Goal: Task Accomplishment & Management: Complete application form

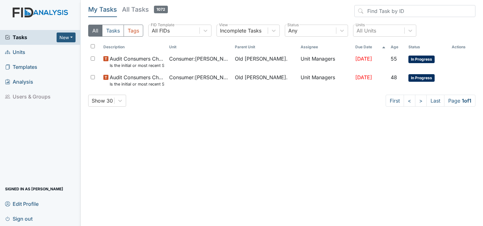
click at [25, 57] on span "Units" at bounding box center [15, 52] width 20 height 10
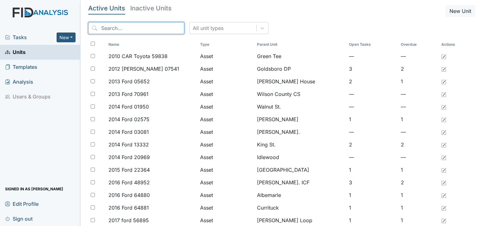
click at [142, 29] on input "search" at bounding box center [136, 28] width 96 height 12
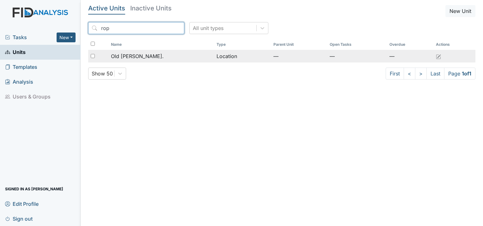
type input "rop"
click at [147, 56] on div "Old [PERSON_NAME]." at bounding box center [161, 56] width 101 height 8
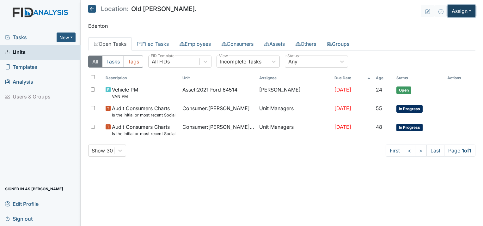
click at [459, 11] on button "Assign" at bounding box center [462, 11] width 28 height 12
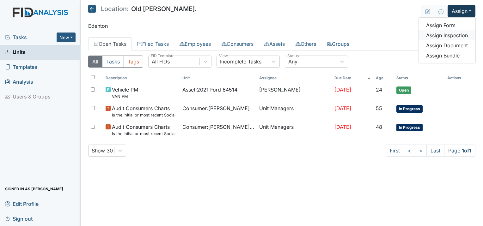
click at [450, 38] on link "Assign Inspection" at bounding box center [446, 35] width 57 height 10
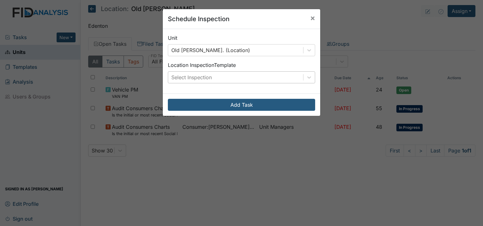
click at [210, 80] on div "Select Inspection" at bounding box center [235, 77] width 135 height 11
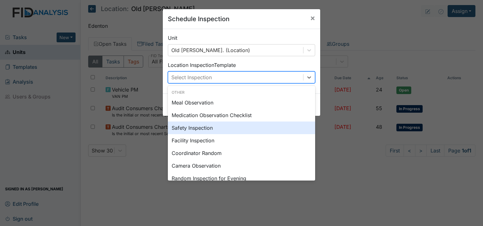
click at [203, 131] on div "Safety Inspection" at bounding box center [241, 128] width 147 height 13
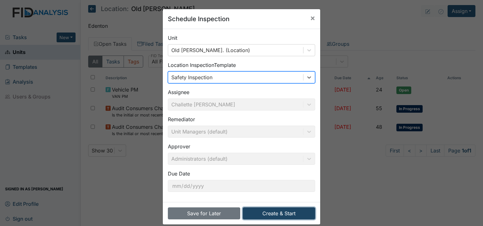
click at [263, 217] on button "Create & Start" at bounding box center [279, 214] width 72 height 12
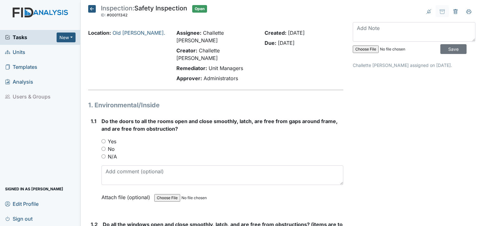
click at [103, 139] on input "Yes" at bounding box center [103, 141] width 4 height 4
radio input "true"
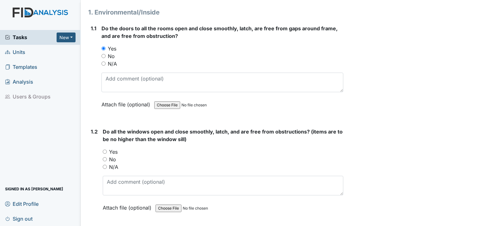
scroll to position [95, 0]
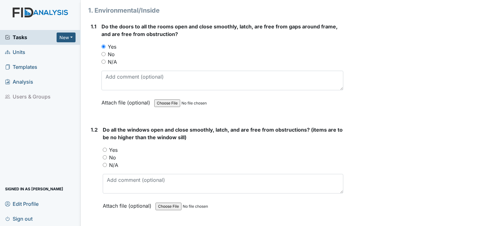
click at [103, 148] on input "Yes" at bounding box center [105, 150] width 4 height 4
radio input "true"
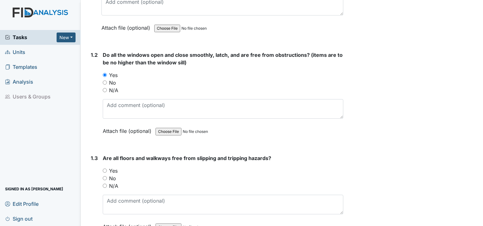
scroll to position [190, 0]
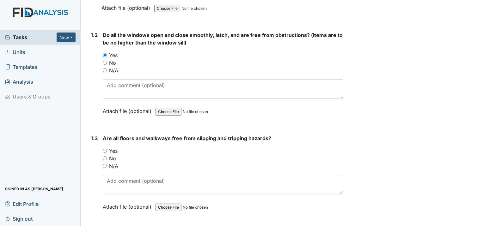
click at [104, 149] on input "Yes" at bounding box center [105, 151] width 4 height 4
radio input "true"
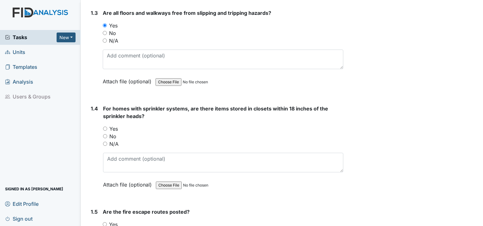
scroll to position [316, 0]
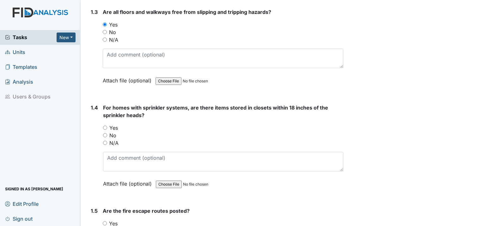
click at [108, 132] on div "No" at bounding box center [223, 136] width 240 height 8
click at [106, 133] on input "No" at bounding box center [105, 135] width 4 height 4
radio input "true"
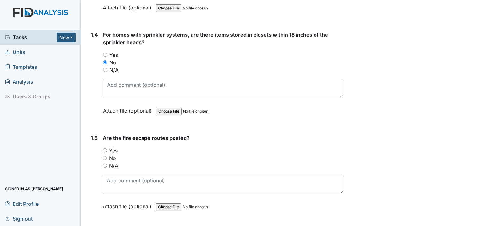
scroll to position [411, 0]
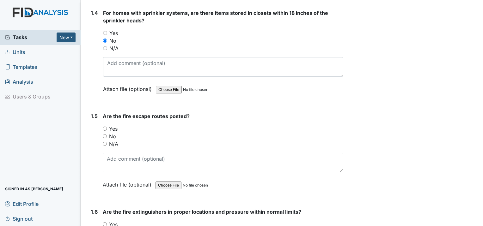
click at [106, 127] on input "Yes" at bounding box center [105, 129] width 4 height 4
radio input "true"
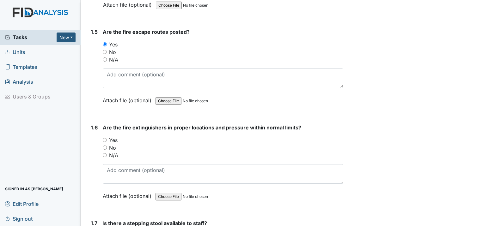
scroll to position [506, 0]
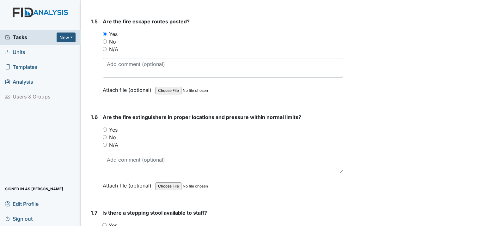
click at [106, 128] on input "Yes" at bounding box center [105, 130] width 4 height 4
radio input "true"
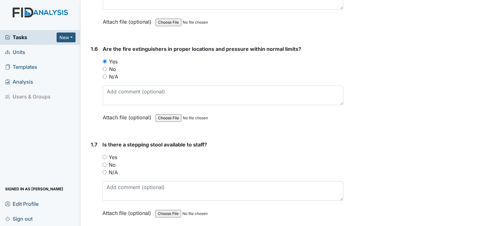
scroll to position [601, 0]
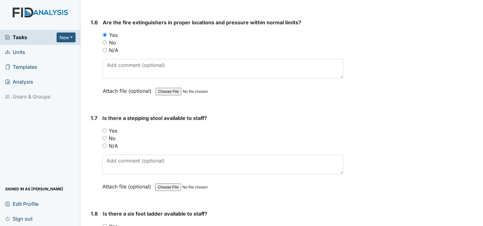
click at [106, 129] on input "Yes" at bounding box center [104, 131] width 4 height 4
radio input "true"
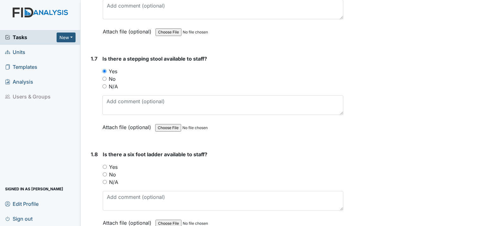
scroll to position [664, 0]
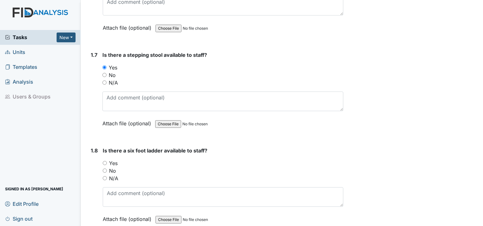
click at [105, 161] on input "Yes" at bounding box center [105, 163] width 4 height 4
radio input "true"
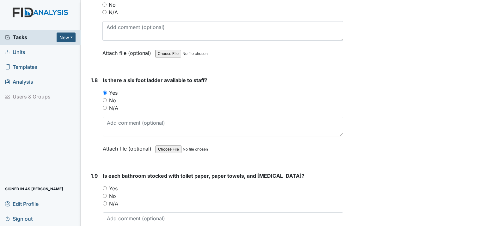
scroll to position [759, 0]
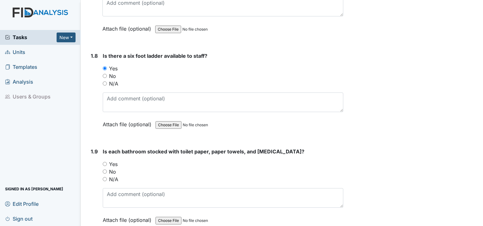
click at [105, 162] on input "Yes" at bounding box center [105, 164] width 4 height 4
radio input "true"
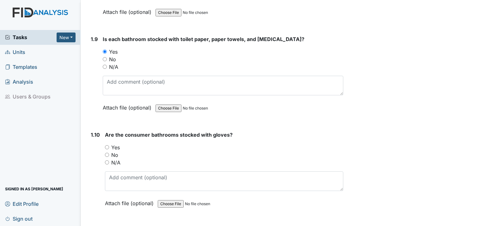
scroll to position [885, 0]
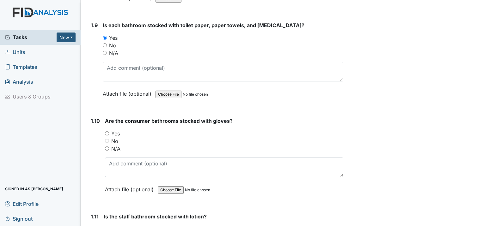
click at [108, 131] on input "Yes" at bounding box center [107, 133] width 4 height 4
radio input "true"
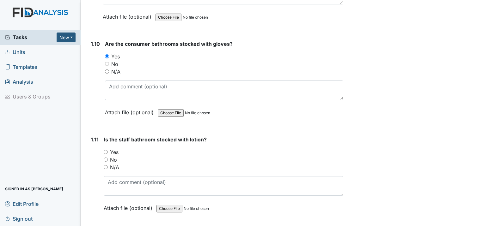
scroll to position [980, 0]
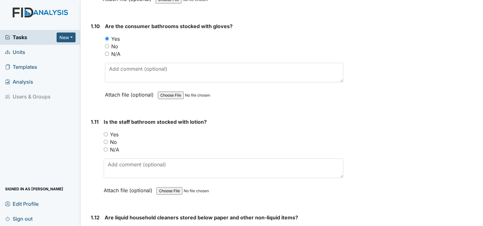
click at [106, 132] on input "Yes" at bounding box center [106, 134] width 4 height 4
radio input "true"
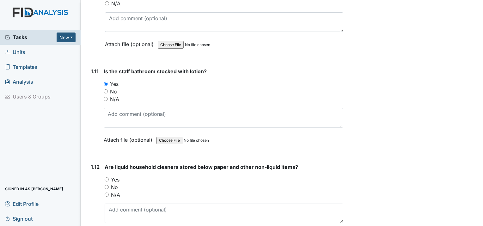
scroll to position [1075, 0]
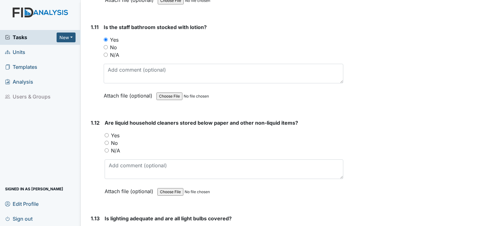
click at [106, 133] on input "Yes" at bounding box center [107, 135] width 4 height 4
radio input "true"
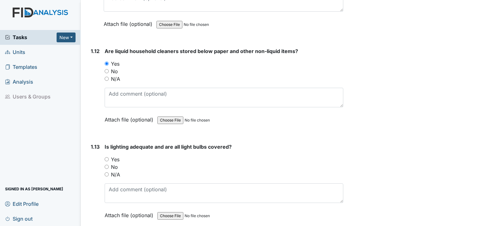
scroll to position [1169, 0]
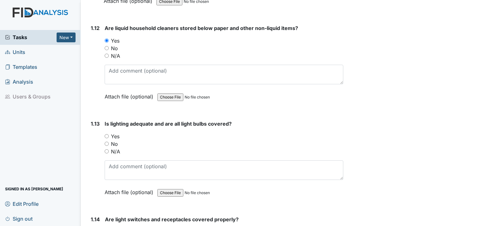
click at [107, 133] on div "Yes" at bounding box center [224, 137] width 239 height 8
click at [107, 134] on input "Yes" at bounding box center [107, 136] width 4 height 4
radio input "true"
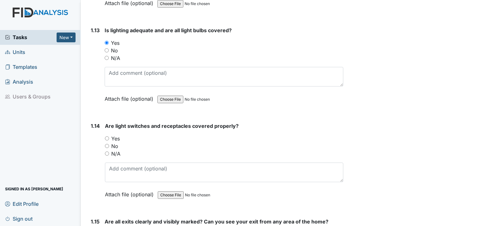
scroll to position [1264, 0]
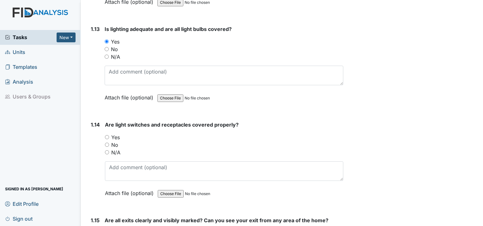
click at [109, 135] on input "Yes" at bounding box center [107, 137] width 4 height 4
radio input "true"
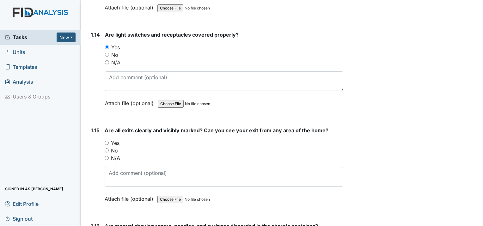
scroll to position [1359, 0]
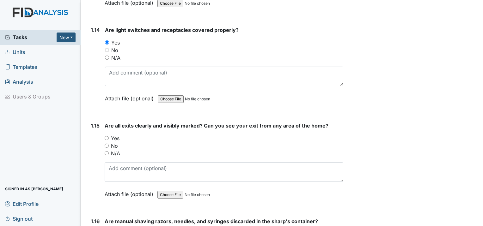
click at [107, 136] on input "Yes" at bounding box center [107, 138] width 4 height 4
radio input "true"
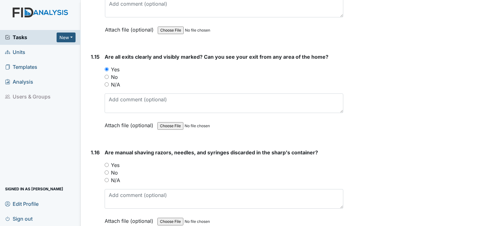
scroll to position [1454, 0]
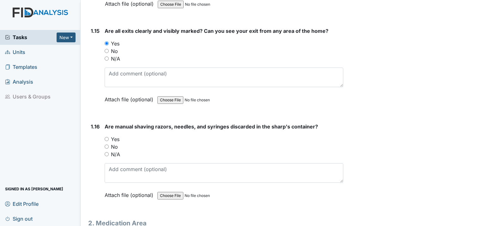
drag, startPoint x: 105, startPoint y: 118, endPoint x: 110, endPoint y: 118, distance: 5.4
click at [106, 137] on input "Yes" at bounding box center [107, 139] width 4 height 4
radio input "true"
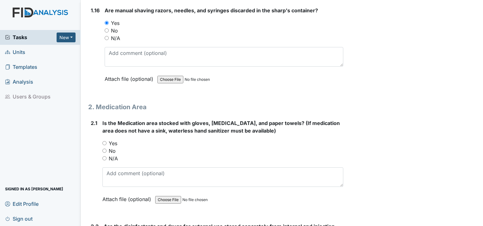
scroll to position [1580, 0]
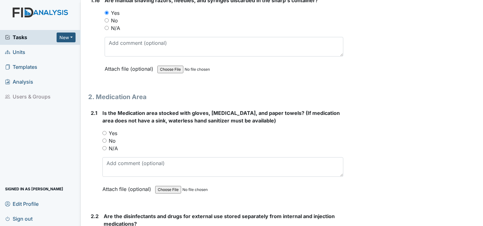
click at [106, 131] on input "Yes" at bounding box center [104, 133] width 4 height 4
radio input "true"
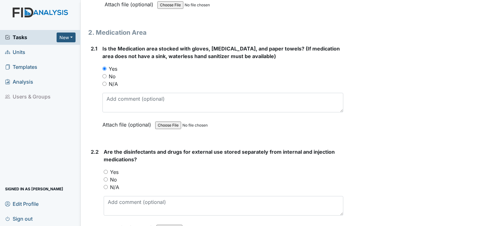
scroll to position [1738, 0]
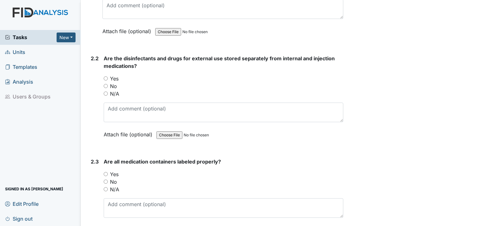
click at [106, 76] on input "Yes" at bounding box center [106, 78] width 4 height 4
radio input "true"
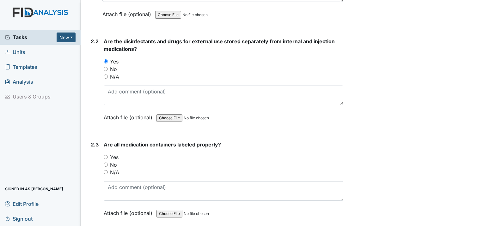
scroll to position [1802, 0]
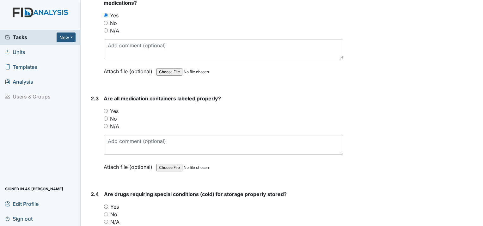
click at [104, 109] on input "Yes" at bounding box center [106, 111] width 4 height 4
radio input "true"
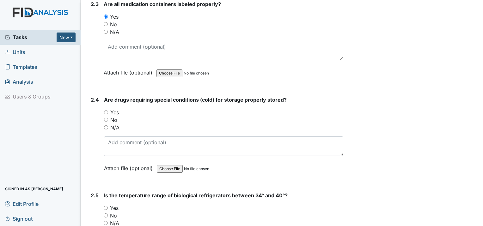
scroll to position [1896, 0]
click at [104, 110] on input "Yes" at bounding box center [106, 112] width 4 height 4
radio input "true"
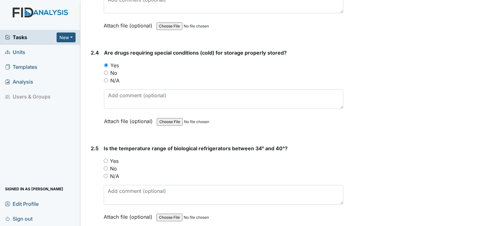
scroll to position [1991, 0]
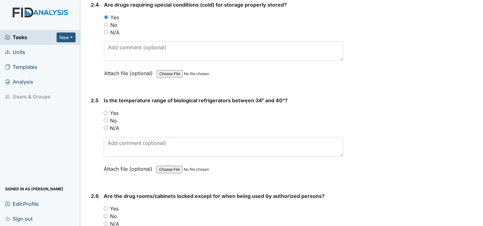
click at [107, 111] on input "Yes" at bounding box center [106, 113] width 4 height 4
radio input "true"
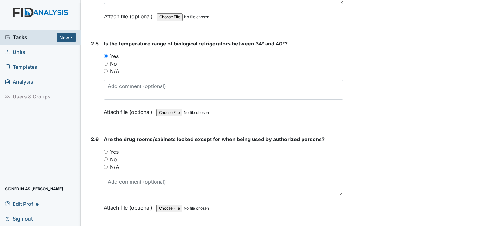
scroll to position [2086, 0]
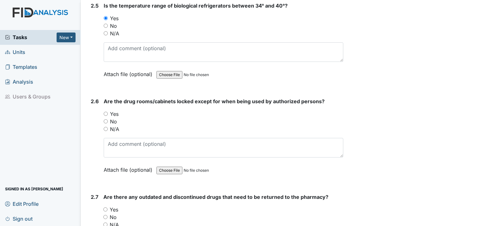
click at [106, 112] on input "Yes" at bounding box center [106, 114] width 4 height 4
radio input "true"
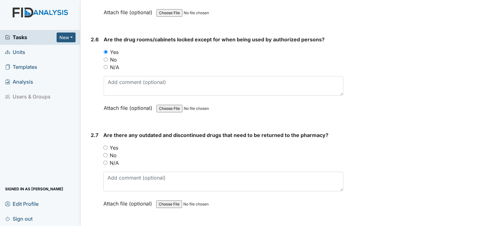
scroll to position [2149, 0]
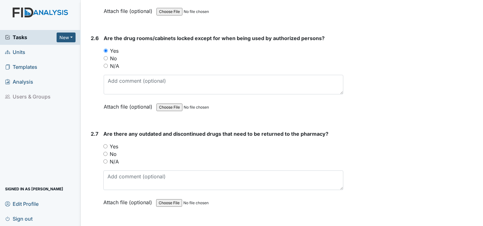
click at [106, 152] on input "No" at bounding box center [105, 154] width 4 height 4
radio input "true"
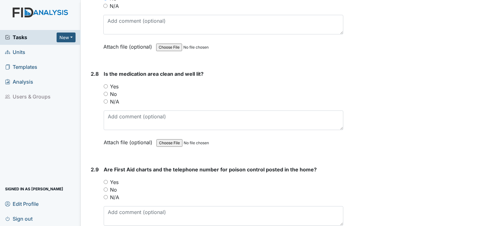
scroll to position [2307, 0]
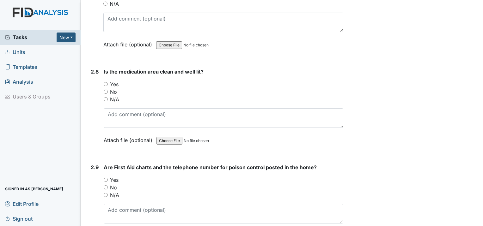
click at [104, 81] on div "Yes" at bounding box center [224, 85] width 240 height 8
drag, startPoint x: 106, startPoint y: 59, endPoint x: 106, endPoint y: 62, distance: 3.2
click at [106, 81] on div "Yes" at bounding box center [224, 85] width 240 height 8
click at [107, 82] on input "Yes" at bounding box center [106, 84] width 4 height 4
radio input "true"
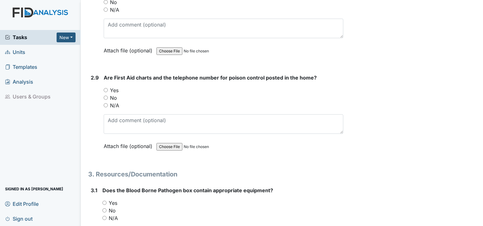
scroll to position [2402, 0]
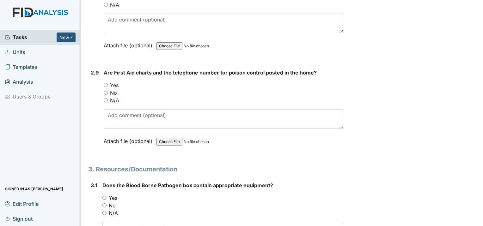
click at [105, 82] on div "Yes" at bounding box center [224, 86] width 240 height 8
click at [107, 83] on input "Yes" at bounding box center [106, 85] width 4 height 4
radio input "true"
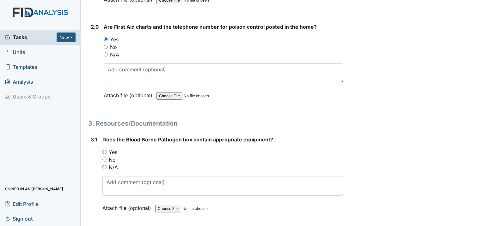
scroll to position [2465, 0]
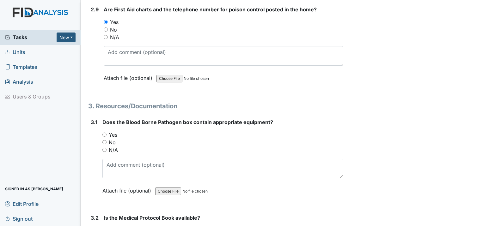
click at [105, 133] on input "Yes" at bounding box center [104, 135] width 4 height 4
radio input "true"
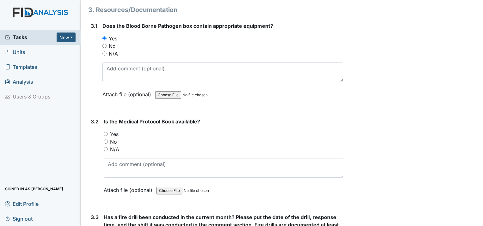
scroll to position [2592, 0]
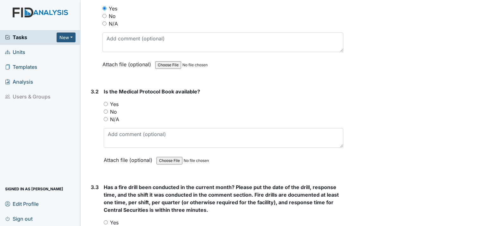
drag, startPoint x: 107, startPoint y: 80, endPoint x: 113, endPoint y: 80, distance: 6.0
click at [108, 101] on div "Yes" at bounding box center [224, 105] width 240 height 8
click at [107, 102] on input "Yes" at bounding box center [106, 104] width 4 height 4
radio input "true"
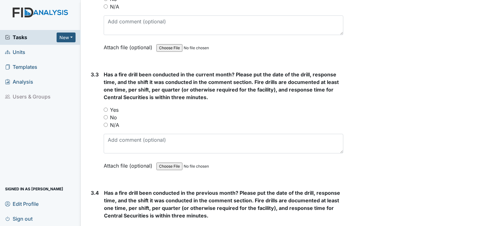
scroll to position [2718, 0]
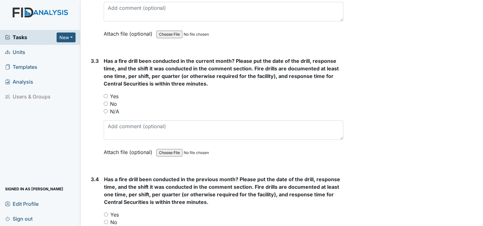
click at [105, 94] on input "Yes" at bounding box center [106, 96] width 4 height 4
radio input "true"
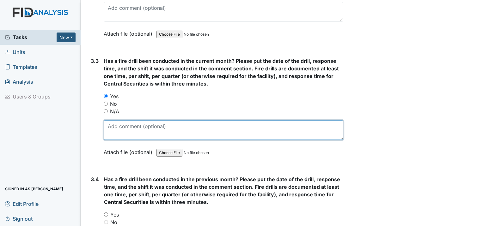
click at [117, 120] on textarea at bounding box center [224, 130] width 240 height 20
click at [135, 120] on textarea "5/10/2025" at bounding box center [224, 130] width 240 height 20
type textarea "5"
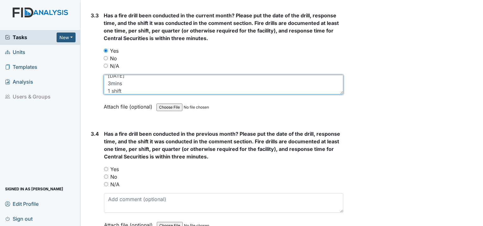
scroll to position [2781, 0]
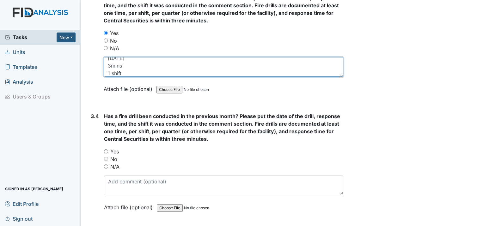
type textarea "6/14/2025 3mins 1 shift"
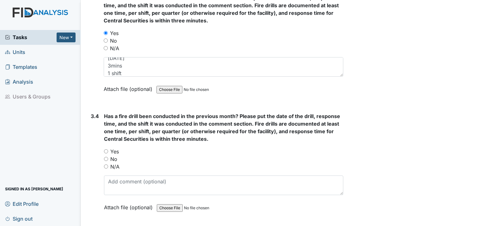
click at [107, 149] on input "Yes" at bounding box center [106, 151] width 4 height 4
radio input "true"
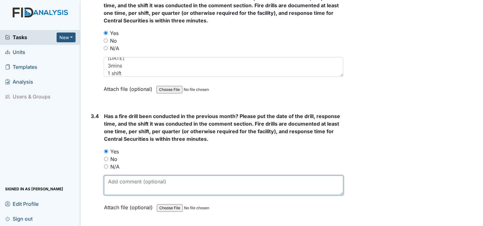
click at [127, 176] on textarea at bounding box center [223, 186] width 239 height 20
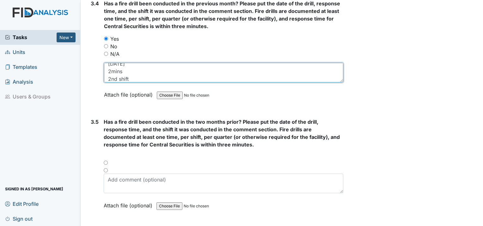
scroll to position [2908, 0]
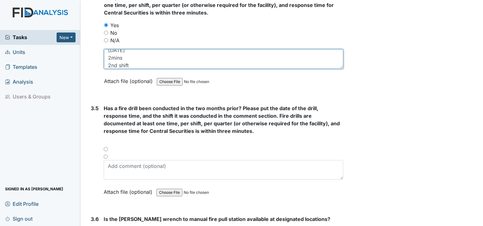
type textarea "7/20/2025 2mins 2nd shift"
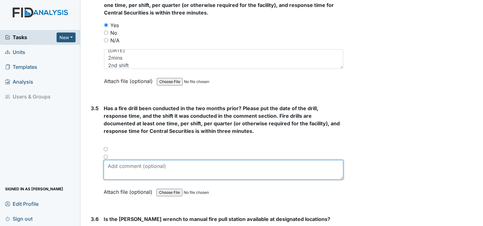
click at [129, 160] on textarea at bounding box center [224, 170] width 240 height 20
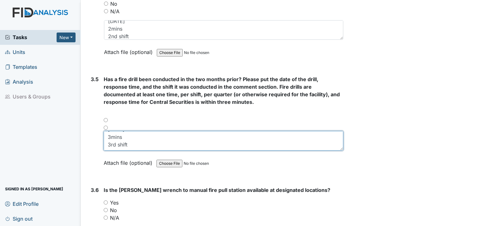
scroll to position [2971, 0]
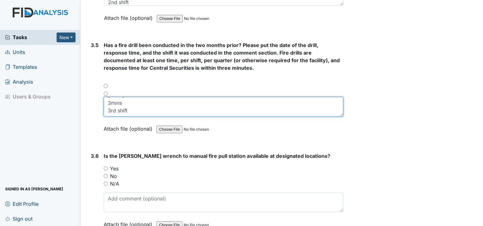
type textarea "8/16/2025 3mins 3rd shift"
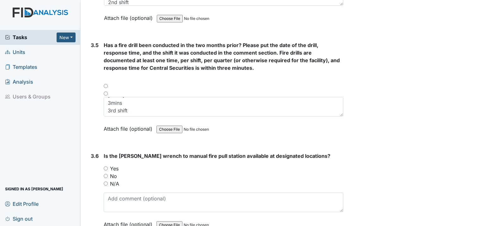
click at [106, 167] on input "Yes" at bounding box center [106, 169] width 4 height 4
radio input "true"
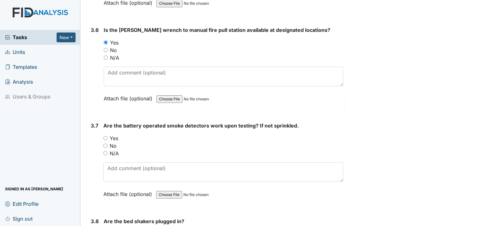
scroll to position [3097, 0]
click at [104, 136] on input "Yes" at bounding box center [105, 138] width 4 height 4
radio input "true"
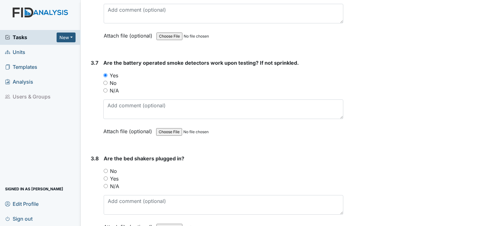
scroll to position [3224, 0]
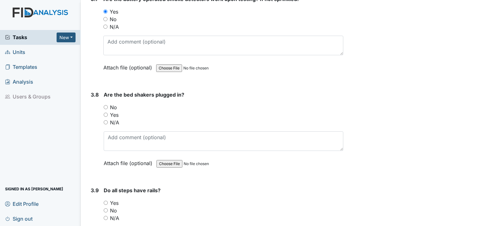
click at [104, 105] on input "No" at bounding box center [106, 107] width 4 height 4
radio input "true"
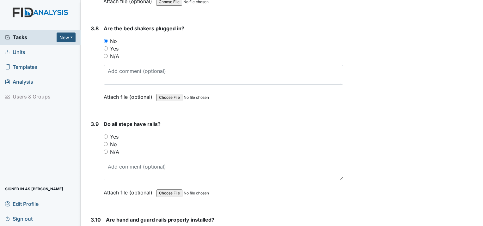
scroll to position [3319, 0]
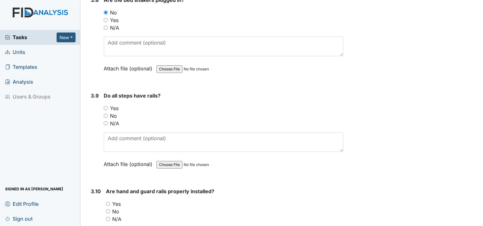
click at [106, 120] on div "N/A" at bounding box center [224, 124] width 240 height 8
click at [104, 121] on input "N/A" at bounding box center [106, 123] width 4 height 4
radio input "true"
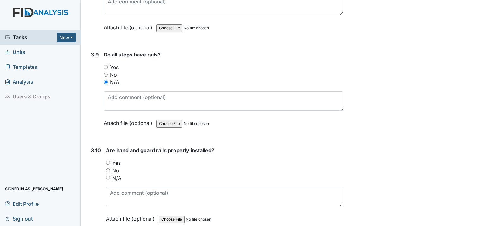
scroll to position [3382, 0]
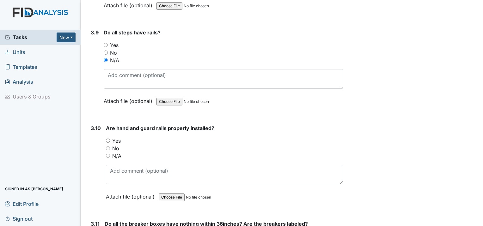
click at [109, 154] on input "N/A" at bounding box center [108, 156] width 4 height 4
radio input "true"
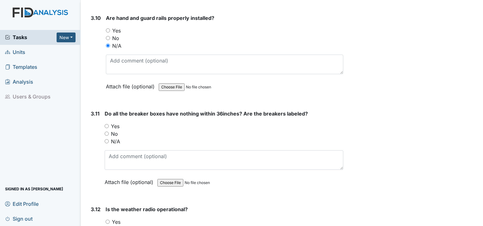
scroll to position [3508, 0]
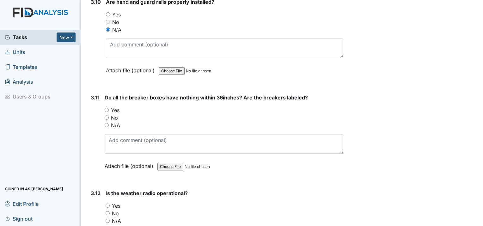
click at [105, 116] on input "No" at bounding box center [107, 118] width 4 height 4
radio input "true"
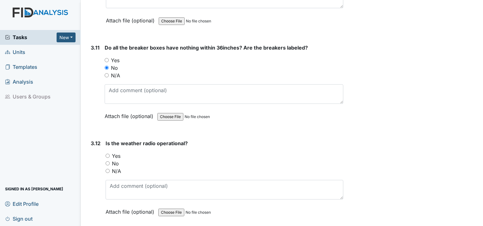
scroll to position [3571, 0]
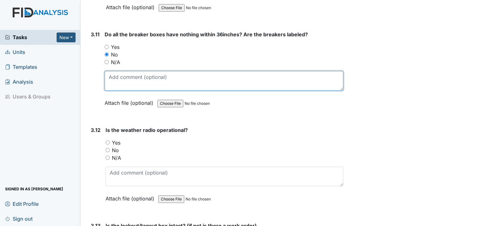
click at [123, 71] on textarea at bounding box center [224, 81] width 239 height 20
click at [157, 71] on textarea "Yes breaker is Laber" at bounding box center [224, 81] width 239 height 20
click at [165, 71] on textarea "Yes breaker is Labeled" at bounding box center [224, 81] width 239 height 20
type textarea "Y"
click at [155, 71] on textarea "Yes the breaker are labels" at bounding box center [224, 81] width 239 height 20
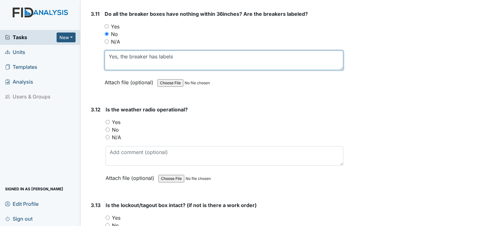
scroll to position [3603, 0]
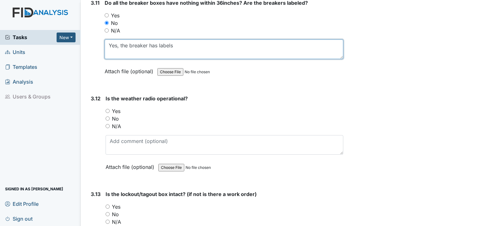
type textarea "Yes, the breaker has labels"
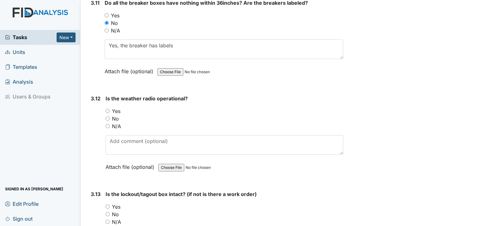
click at [108, 109] on input "Yes" at bounding box center [108, 111] width 4 height 4
radio input "true"
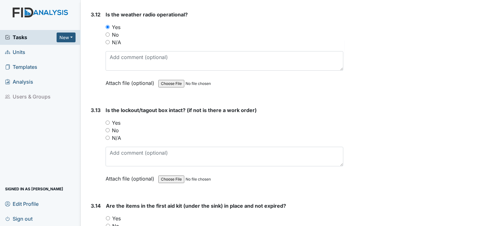
scroll to position [3698, 0]
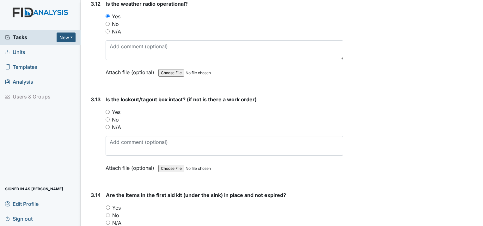
drag, startPoint x: 107, startPoint y: 84, endPoint x: 128, endPoint y: 84, distance: 21.2
click at [110, 108] on div "Yes" at bounding box center [225, 112] width 238 height 8
click at [107, 110] on input "Yes" at bounding box center [108, 112] width 4 height 4
radio input "true"
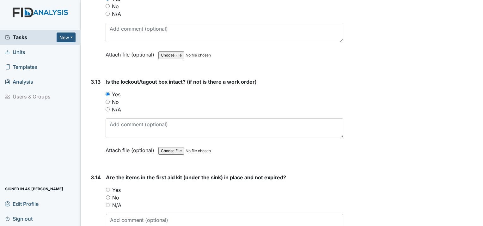
scroll to position [3793, 0]
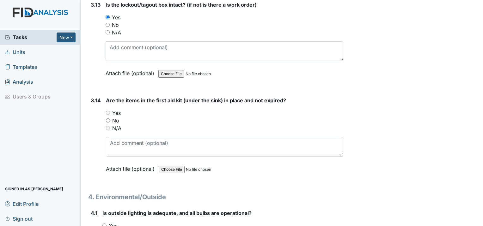
click at [107, 111] on input "Yes" at bounding box center [108, 113] width 4 height 4
radio input "true"
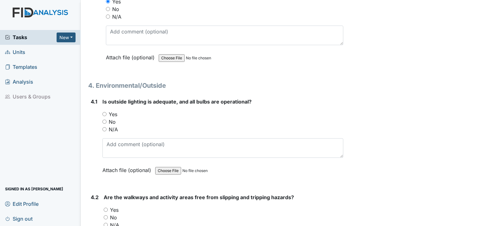
scroll to position [3919, 0]
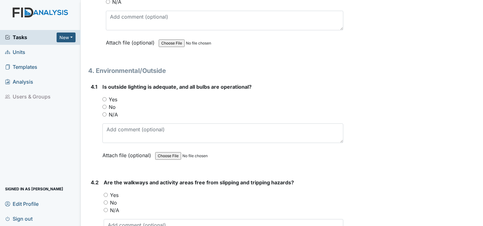
click at [105, 97] on input "Yes" at bounding box center [104, 99] width 4 height 4
radio input "true"
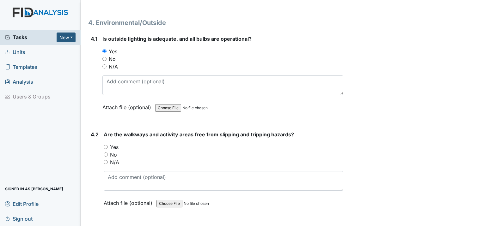
scroll to position [4014, 0]
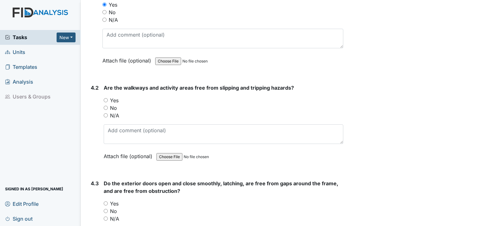
click at [105, 98] on input "Yes" at bounding box center [106, 100] width 4 height 4
radio input "true"
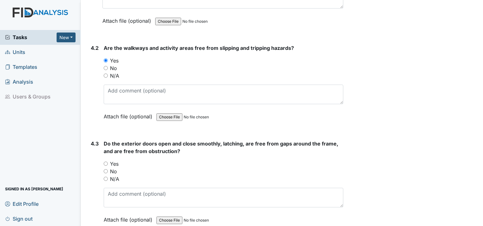
scroll to position [4077, 0]
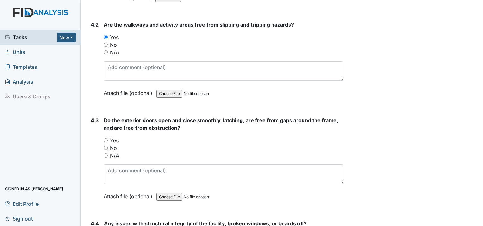
click at [105, 138] on input "Yes" at bounding box center [106, 140] width 4 height 4
radio input "true"
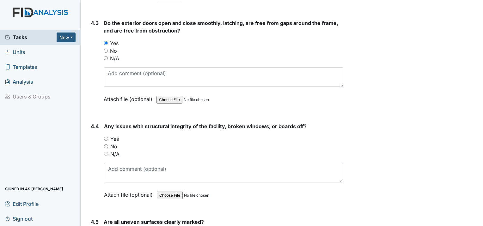
scroll to position [4204, 0]
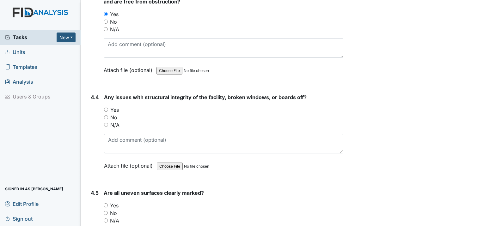
click at [107, 115] on input "No" at bounding box center [106, 117] width 4 height 4
radio input "true"
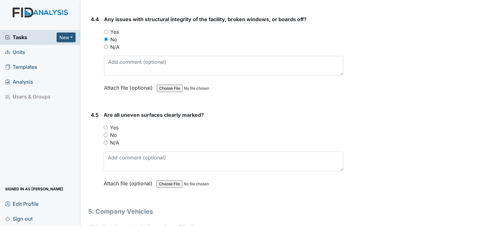
scroll to position [4298, 0]
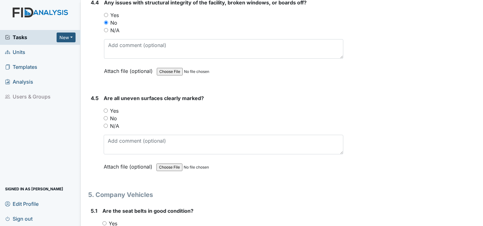
click at [105, 109] on input "Yes" at bounding box center [106, 111] width 4 height 4
radio input "true"
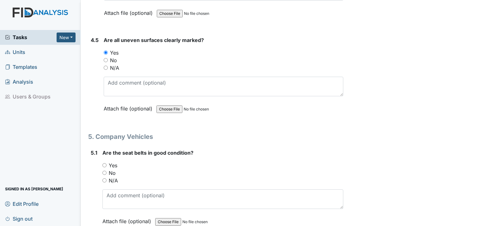
scroll to position [4393, 0]
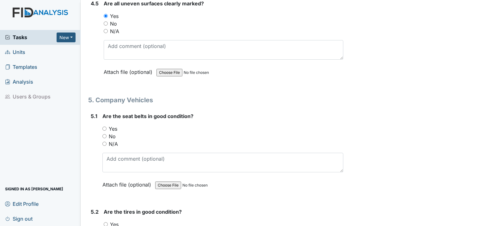
click at [103, 127] on input "Yes" at bounding box center [104, 129] width 4 height 4
radio input "true"
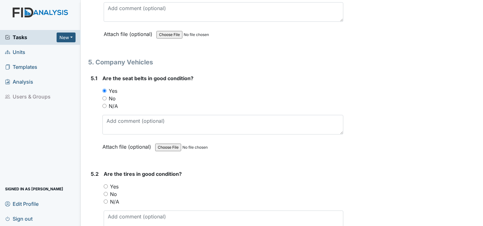
scroll to position [4456, 0]
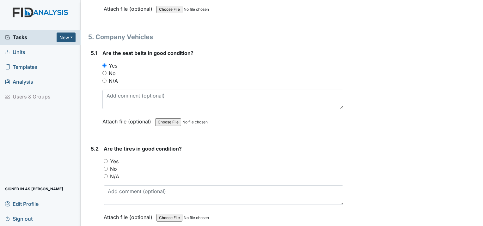
click at [101, 145] on div "5.2 Are the tires in good condition? You must select one of the below options. …" at bounding box center [215, 188] width 255 height 86
click at [105, 159] on input "Yes" at bounding box center [106, 161] width 4 height 4
radio input "true"
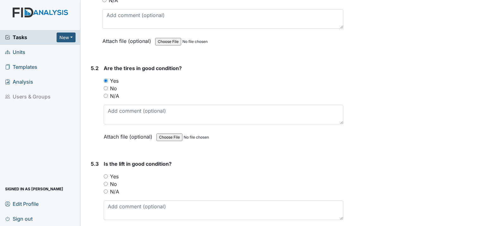
scroll to position [4551, 0]
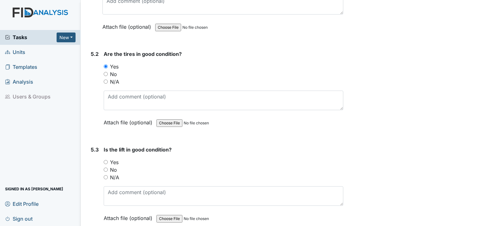
drag, startPoint x: 104, startPoint y: 147, endPoint x: 109, endPoint y: 145, distance: 5.3
click at [105, 175] on input "N/A" at bounding box center [106, 177] width 4 height 4
radio input "true"
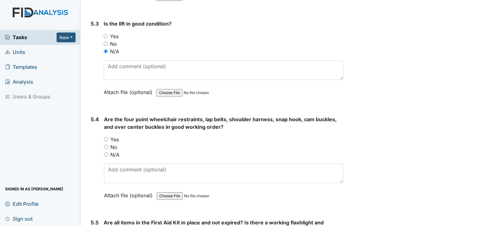
scroll to position [4678, 0]
click at [104, 152] on input "N/A" at bounding box center [106, 154] width 4 height 4
radio input "true"
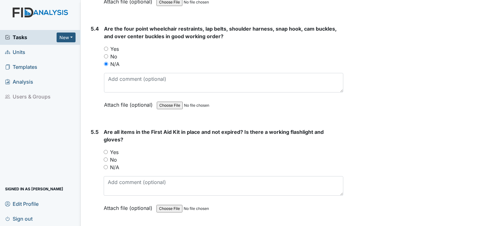
scroll to position [4772, 0]
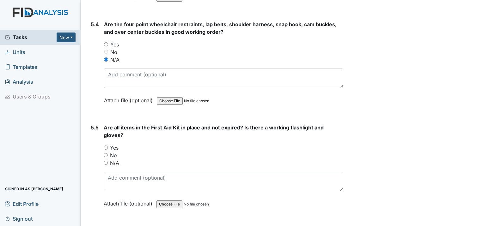
click at [107, 146] on input "Yes" at bounding box center [106, 148] width 4 height 4
radio input "true"
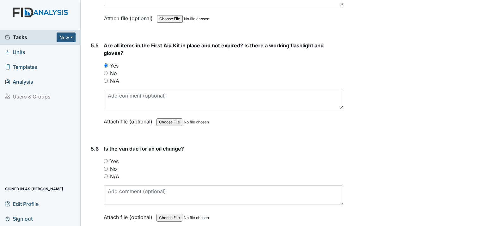
scroll to position [4855, 0]
click at [107, 167] on input "No" at bounding box center [106, 169] width 4 height 4
radio input "true"
